Goal: Download file/media

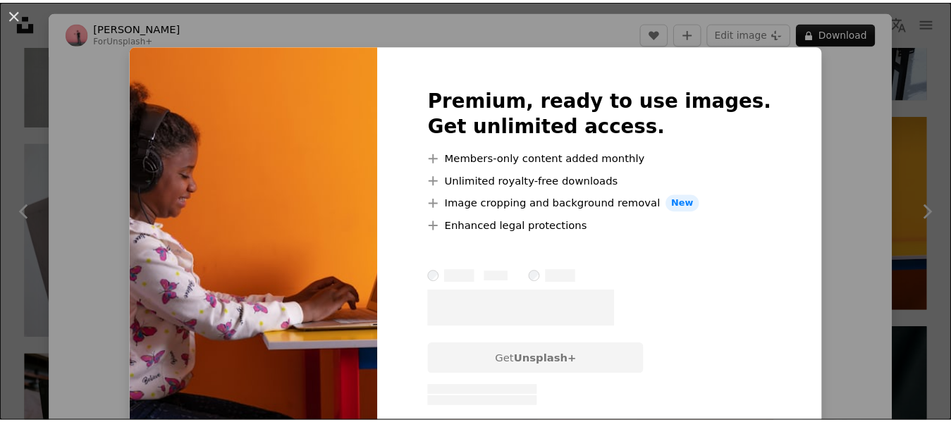
scroll to position [282, 0]
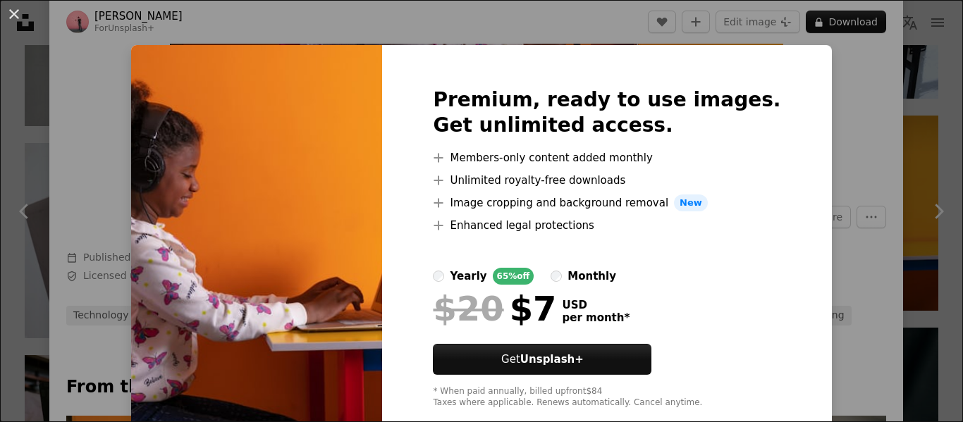
click at [867, 142] on div "An X shape Premium, ready to use images. Get unlimited access. A plus sign Memb…" at bounding box center [481, 211] width 963 height 422
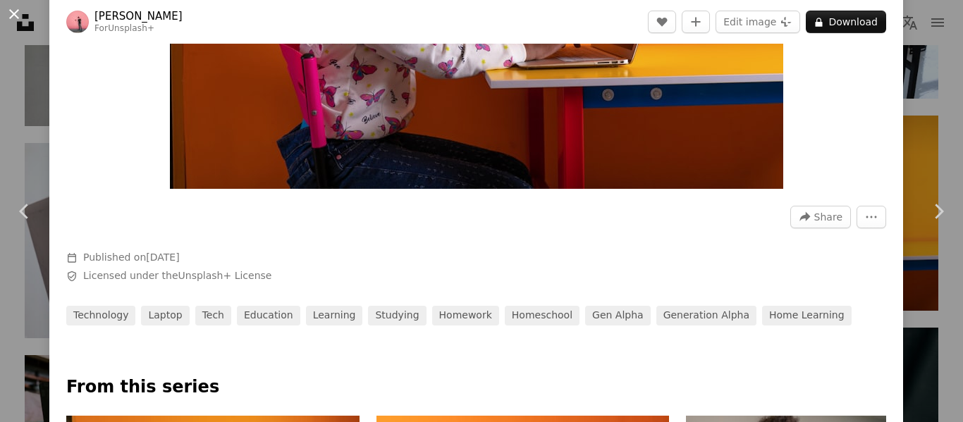
click at [18, 12] on button "An X shape" at bounding box center [14, 14] width 17 height 17
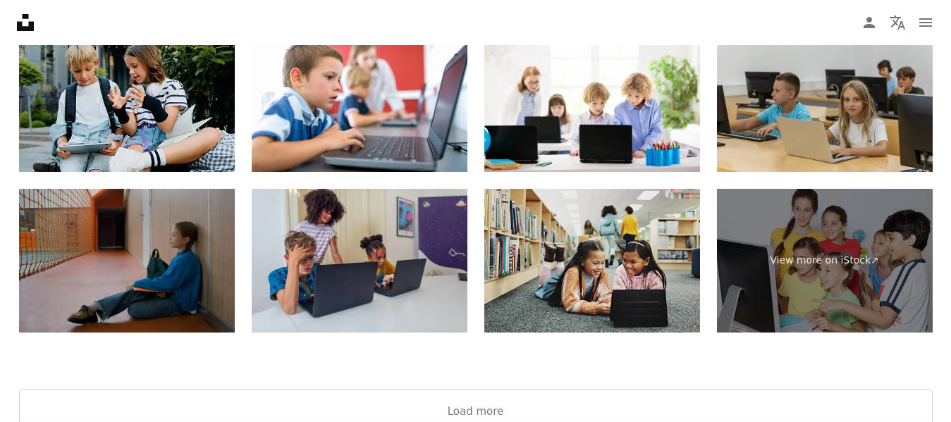
scroll to position [1974, 0]
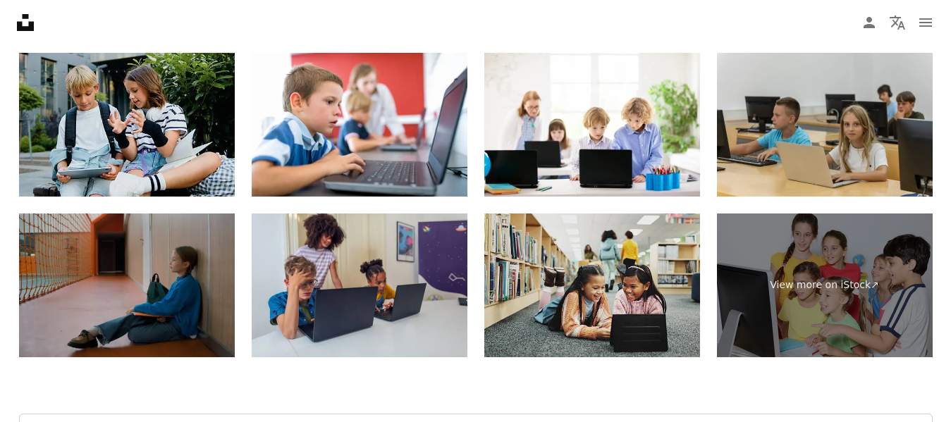
click at [649, 328] on img at bounding box center [592, 286] width 216 height 144
click at [611, 301] on img at bounding box center [592, 286] width 216 height 144
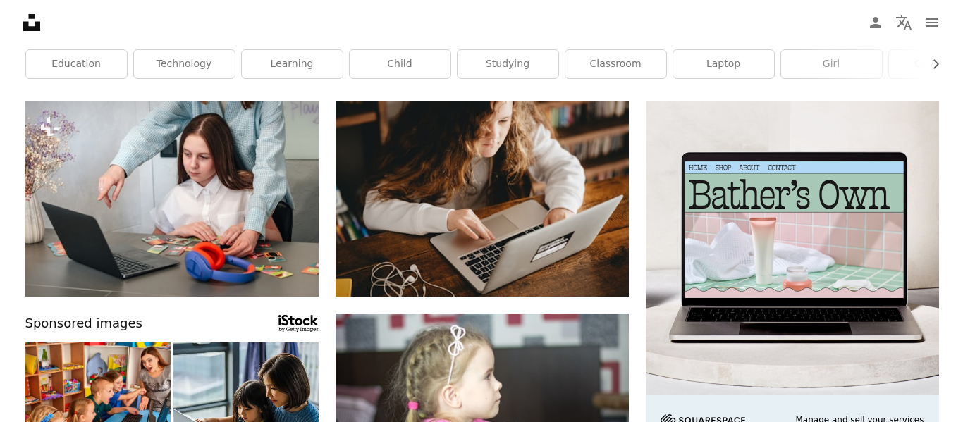
scroll to position [0, 0]
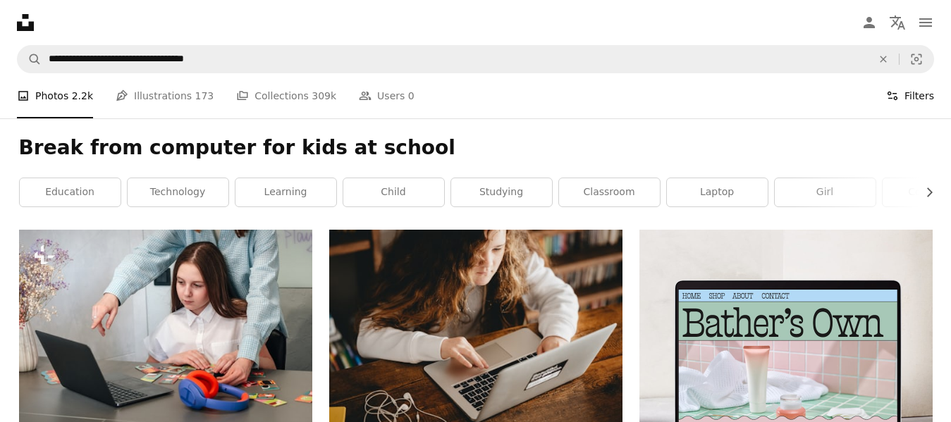
click at [924, 100] on button "Filters Filters" at bounding box center [910, 95] width 48 height 45
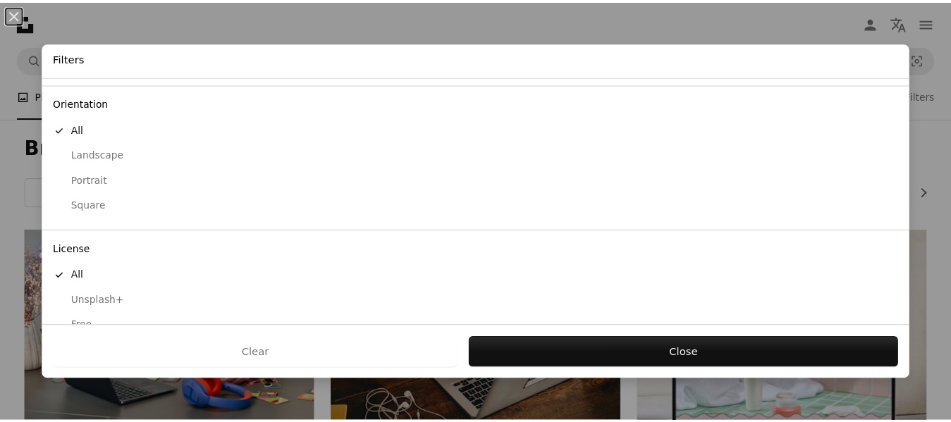
scroll to position [138, 0]
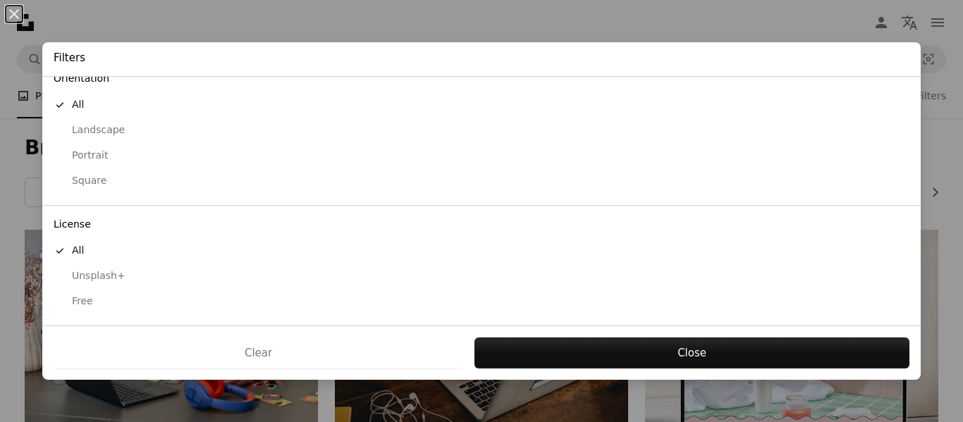
click at [136, 305] on div "Free" at bounding box center [482, 302] width 856 height 14
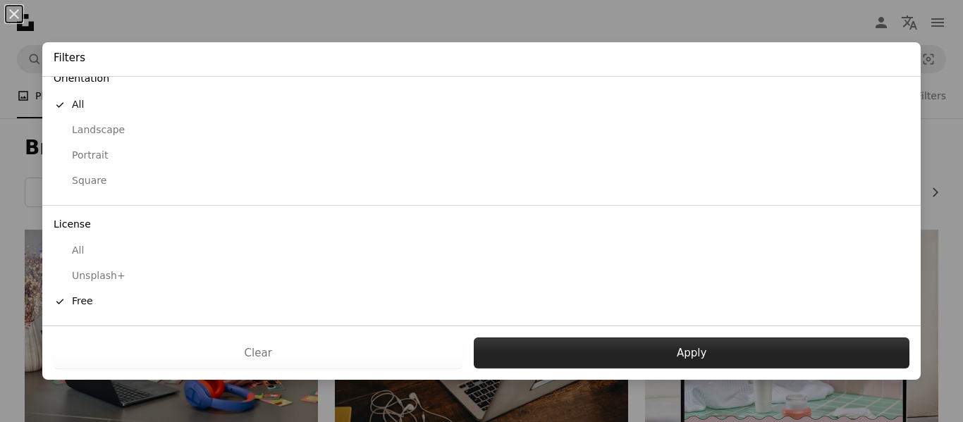
click at [626, 360] on button "Apply" at bounding box center [692, 353] width 436 height 31
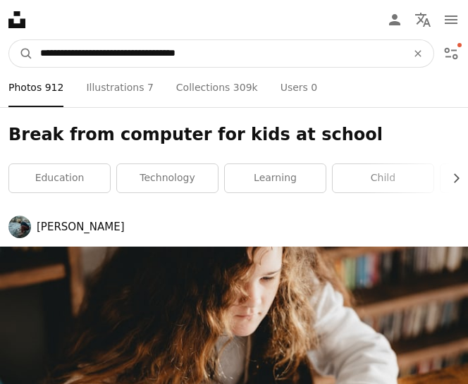
drag, startPoint x: 306, startPoint y: 40, endPoint x: -20, endPoint y: 54, distance: 326.8
type input "**********"
click at [9, 40] on button "A magnifying glass" at bounding box center [21, 53] width 24 height 27
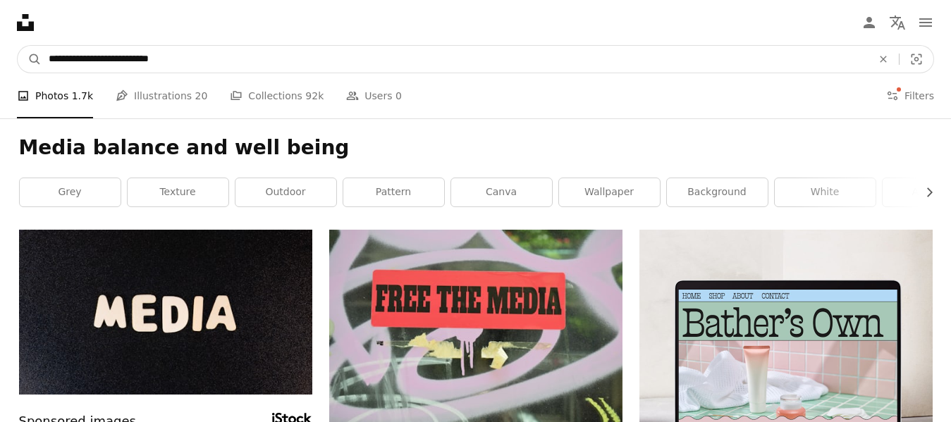
drag, startPoint x: 54, startPoint y: 84, endPoint x: 0, endPoint y: 80, distance: 53.8
click at [252, 65] on input "**********" at bounding box center [455, 59] width 826 height 27
